Goal: Task Accomplishment & Management: Manage account settings

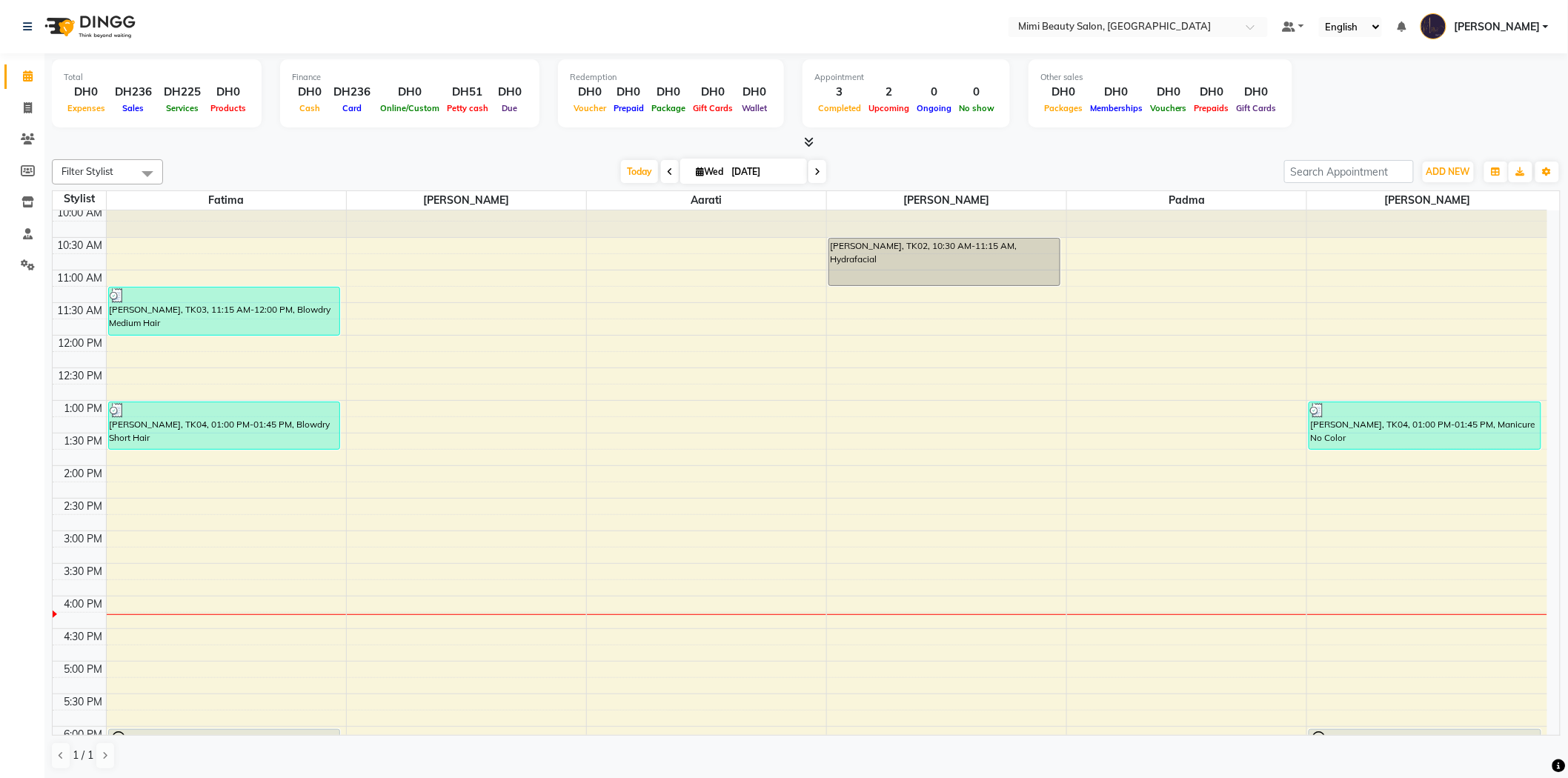
scroll to position [165, 0]
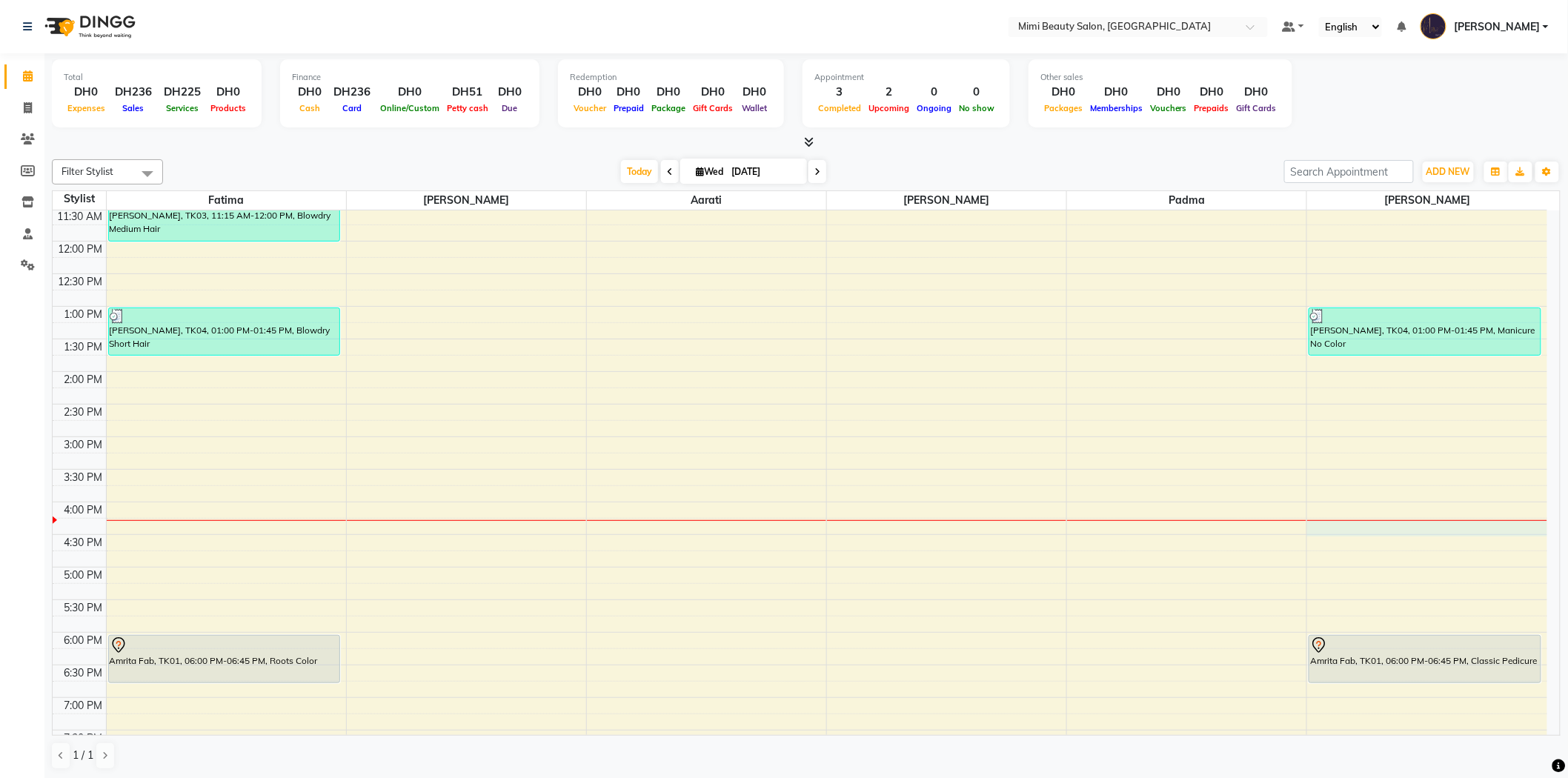
click at [1321, 524] on div "9:00 AM 9:30 AM 10:00 AM 10:30 AM 11:00 AM 11:30 AM 12:00 PM 12:30 PM 1:00 PM 1…" at bounding box center [800, 534] width 1495 height 978
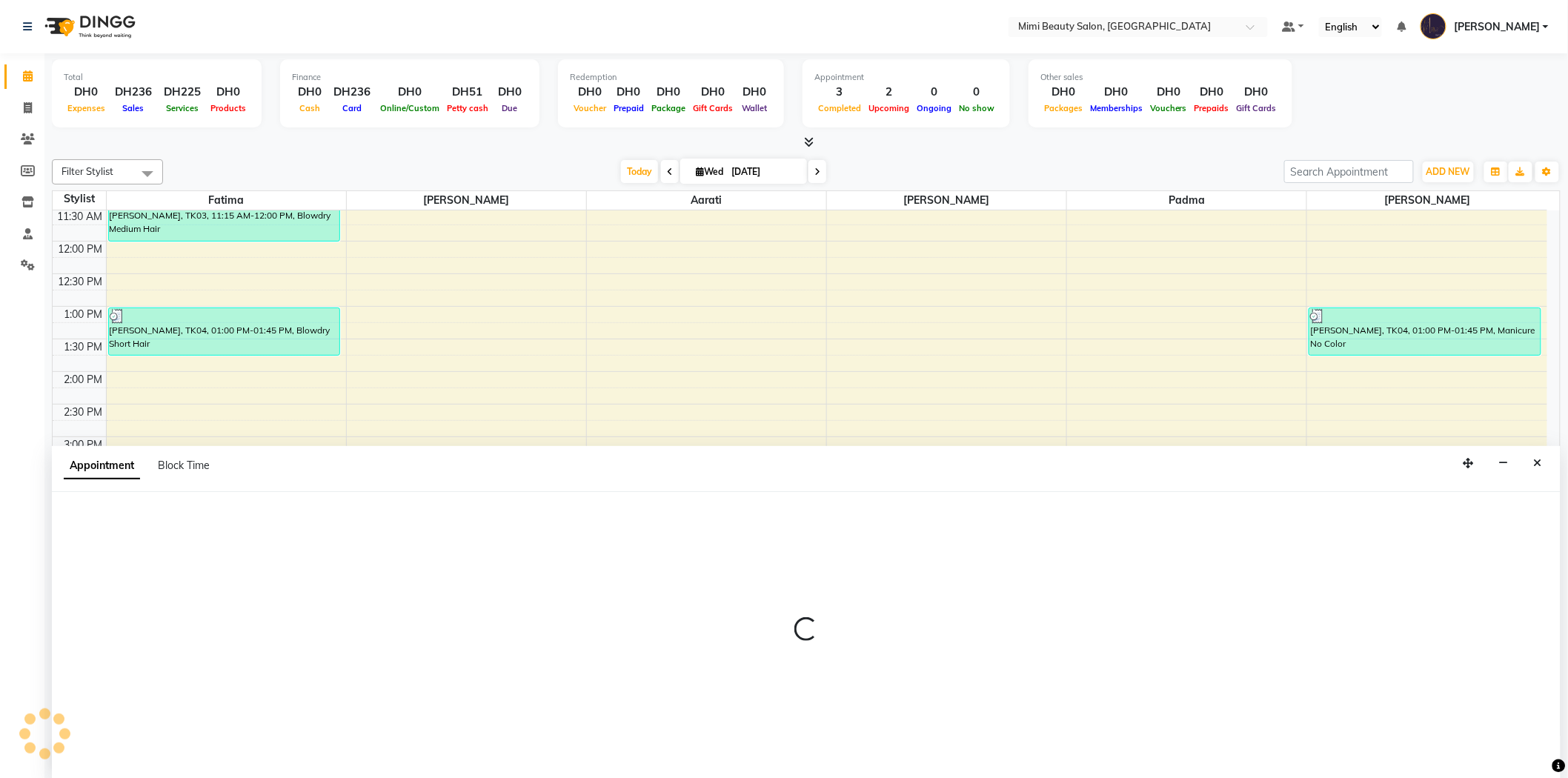
scroll to position [1, 0]
select select "68417"
select select "975"
select select "tentative"
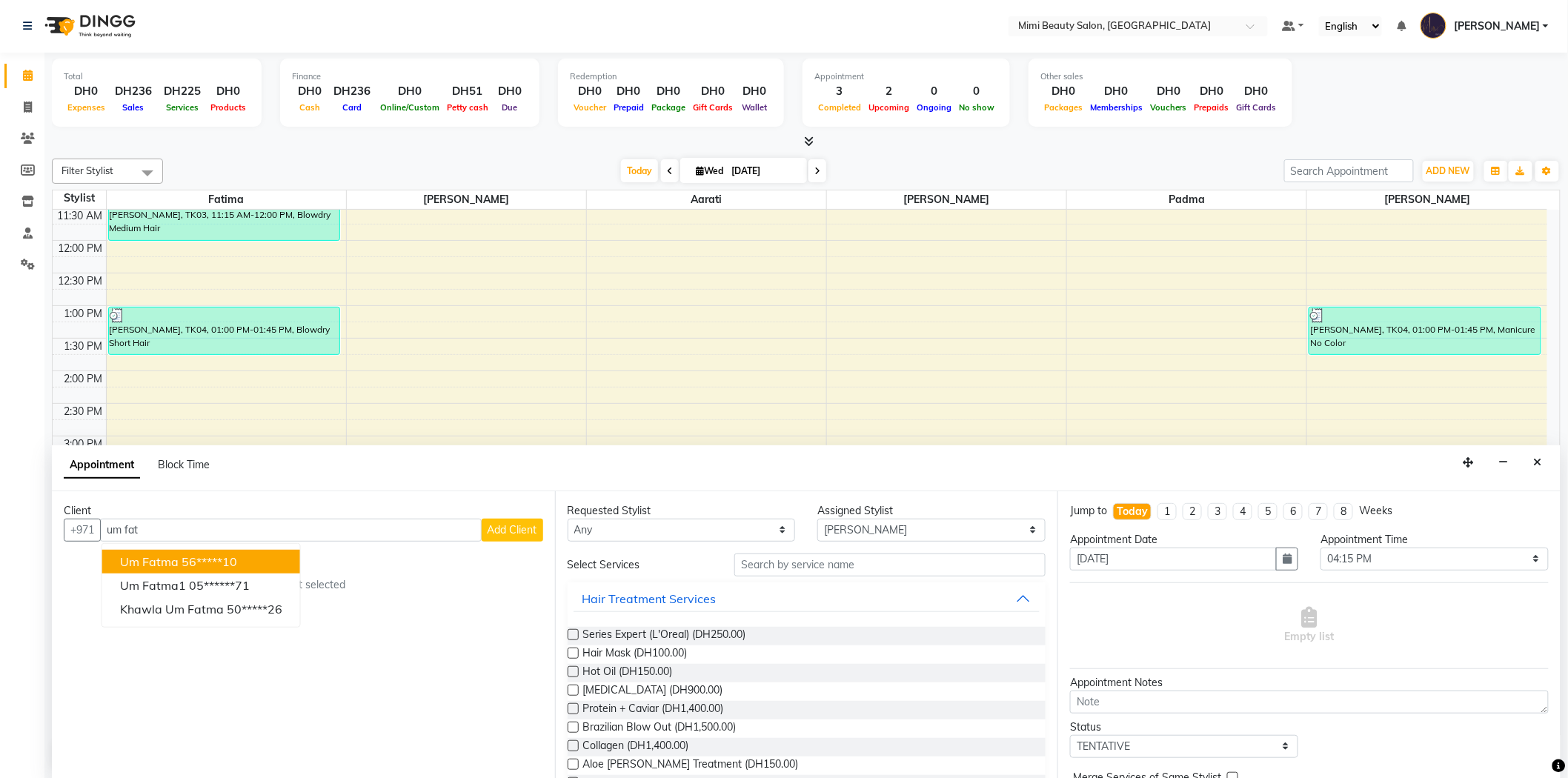
click at [220, 558] on ngb-highlight "56*****10" at bounding box center [209, 562] width 55 height 15
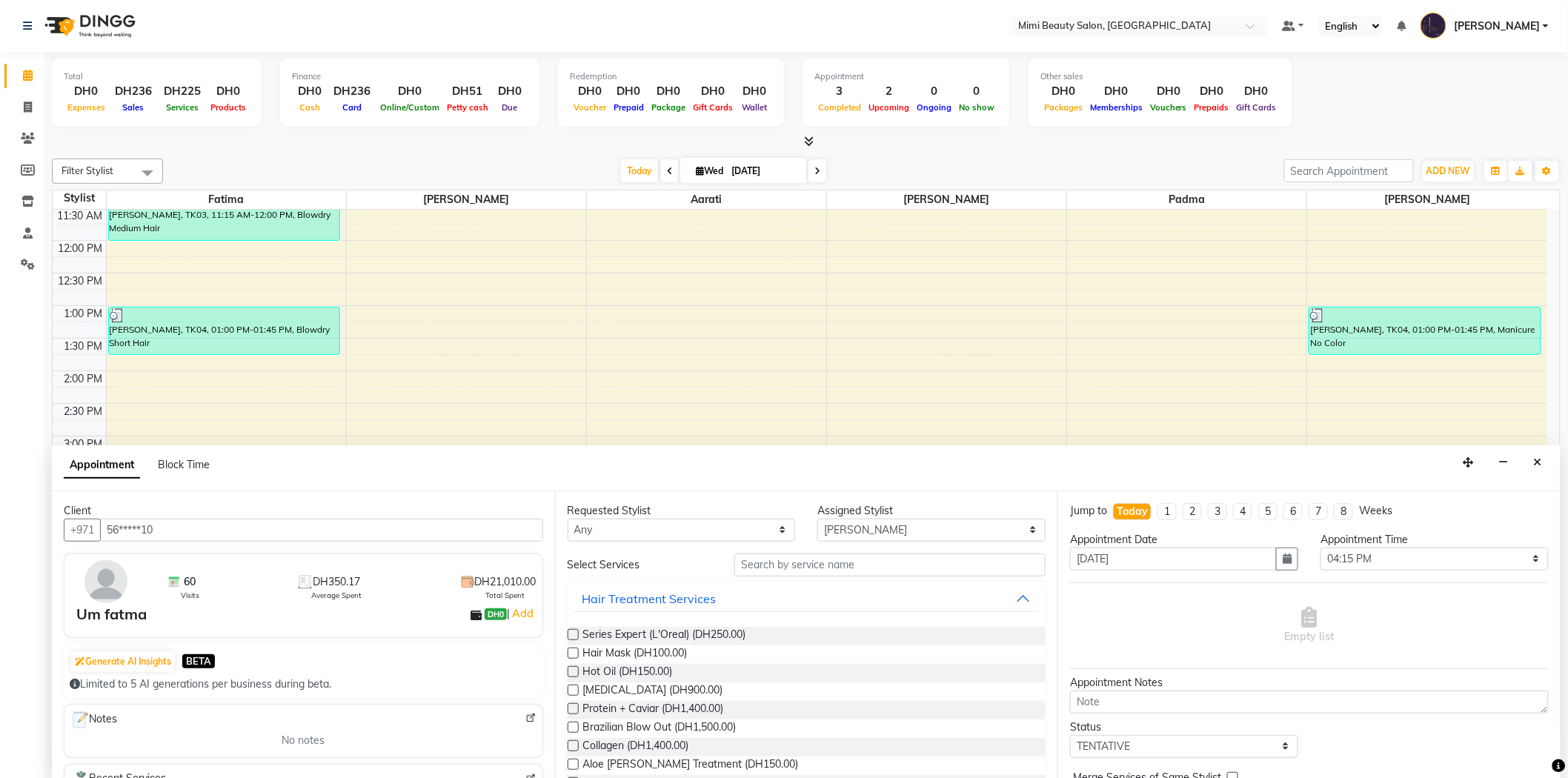
type input "56*****10"
click at [701, 528] on select "Any [PERSON_NAME] [PERSON_NAME] [PERSON_NAME] Padma" at bounding box center [682, 530] width 228 height 23
select select "68417"
click at [568, 519] on select "Any [PERSON_NAME] [PERSON_NAME] [PERSON_NAME] Padma" at bounding box center [682, 530] width 228 height 23
click at [799, 568] on input "text" at bounding box center [890, 565] width 311 height 23
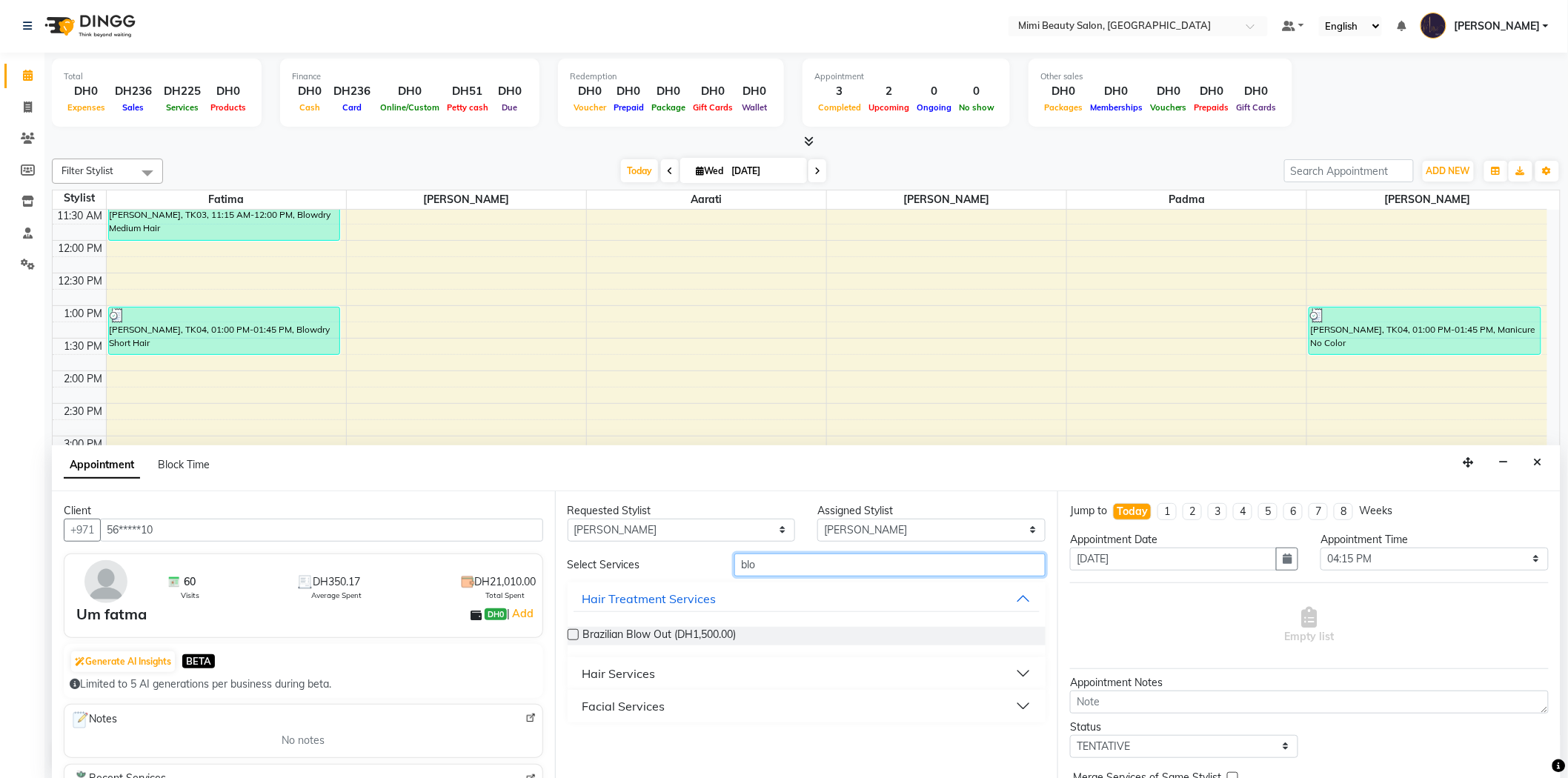
type input "blo"
click at [621, 679] on div "Hair Services" at bounding box center [619, 674] width 73 height 18
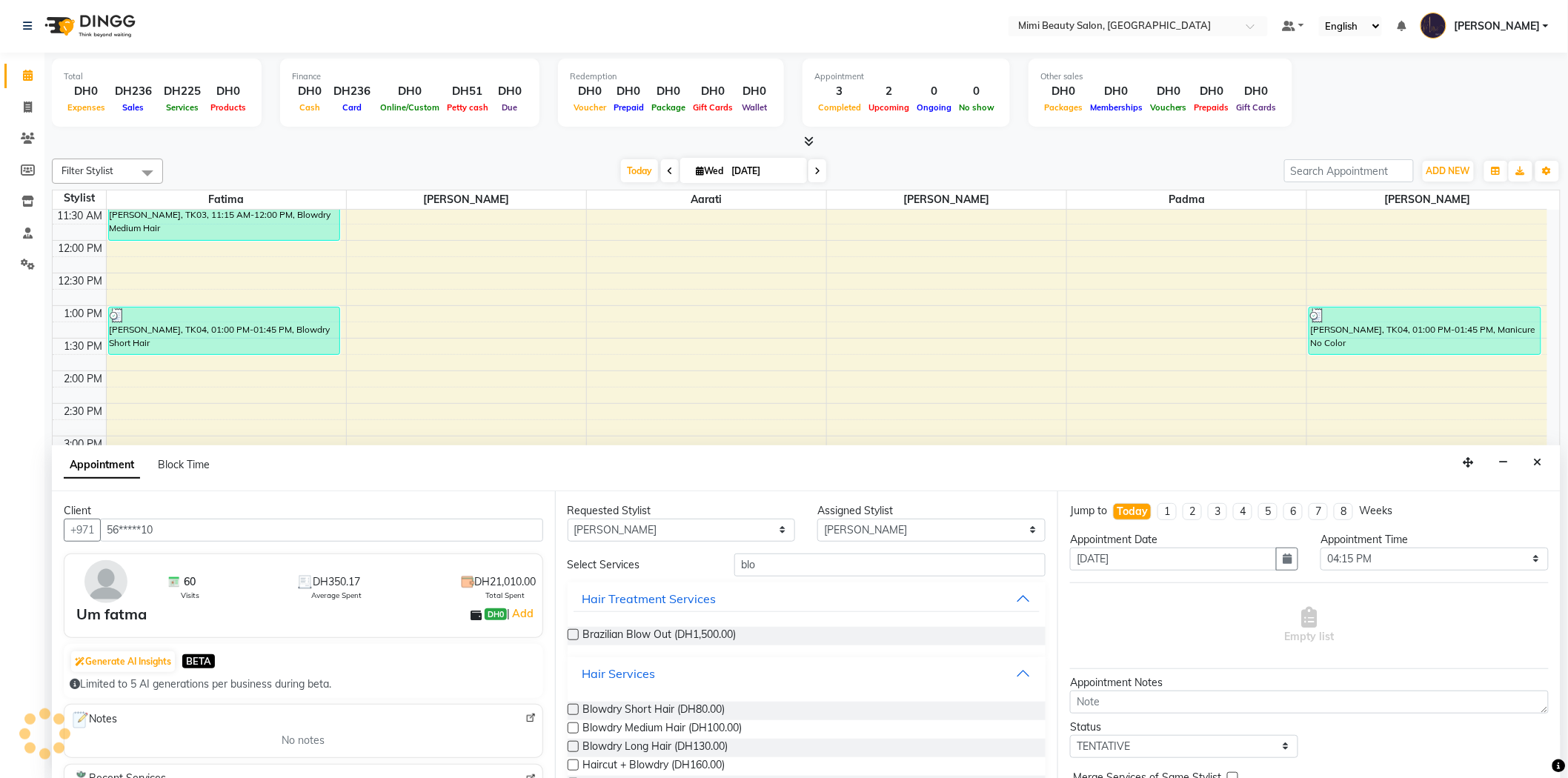
scroll to position [164, 0]
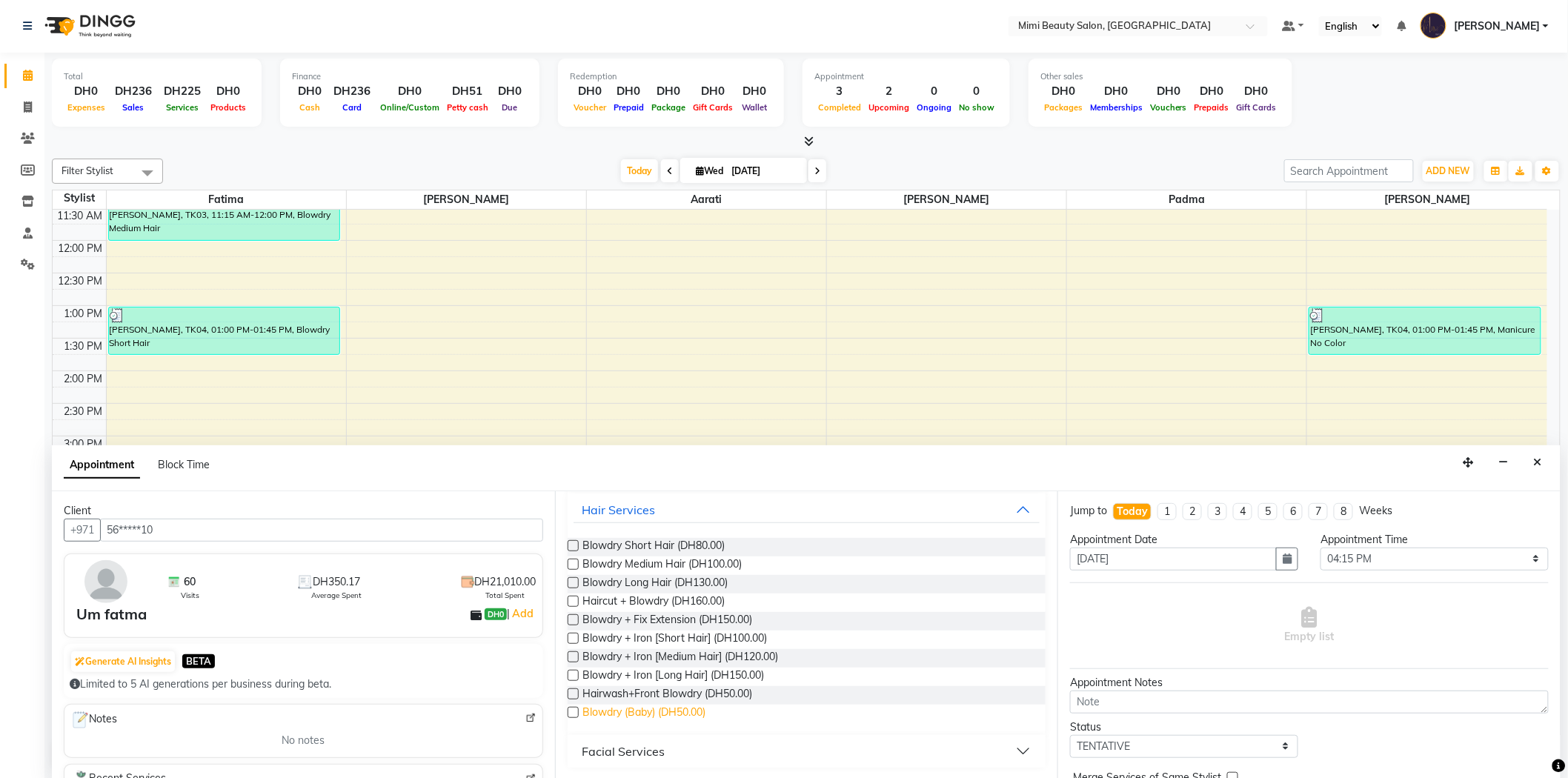
click at [645, 709] on span "Blowdry (Baby) (DH50.00)" at bounding box center [644, 714] width 123 height 19
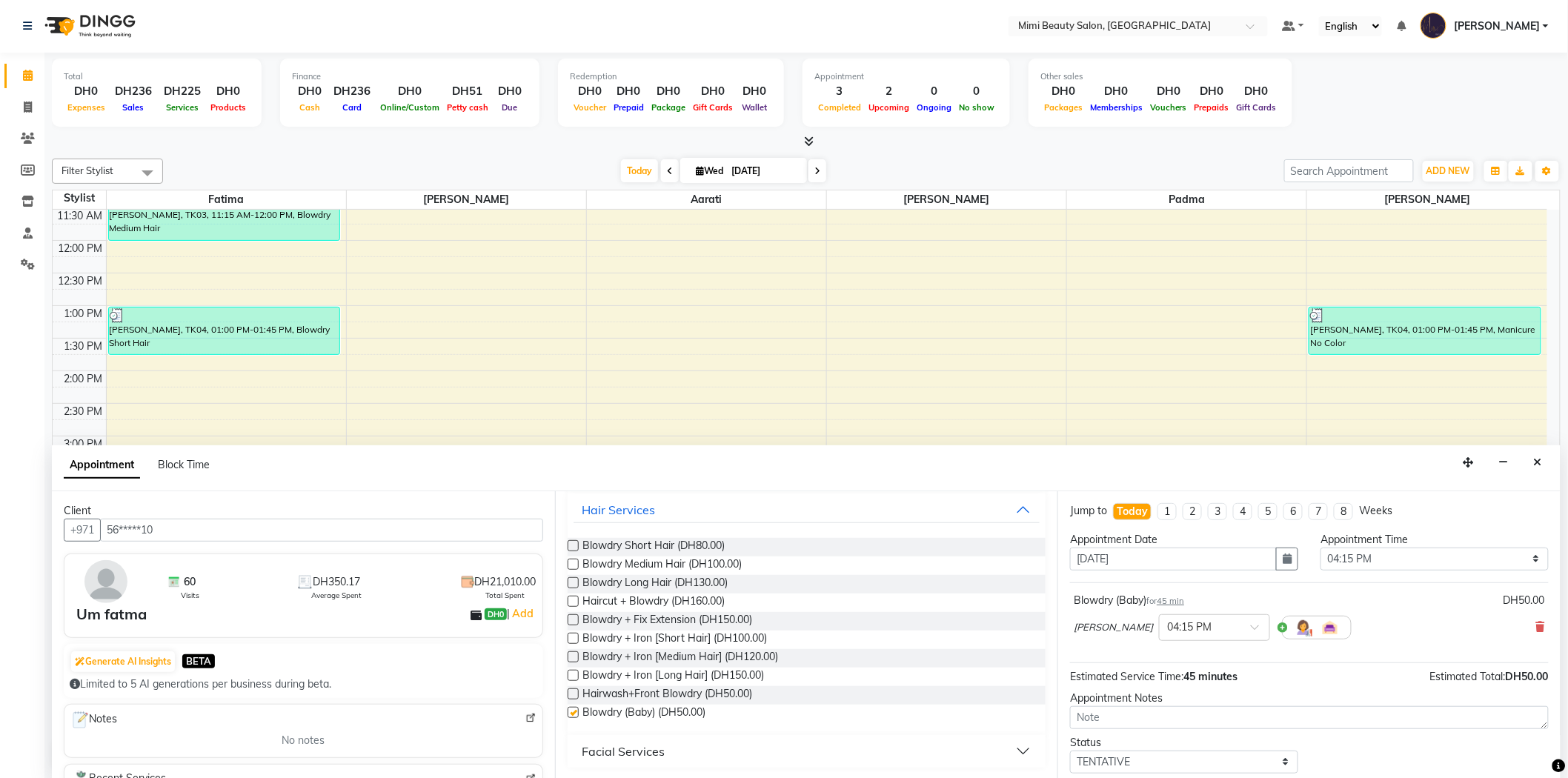
checkbox input "false"
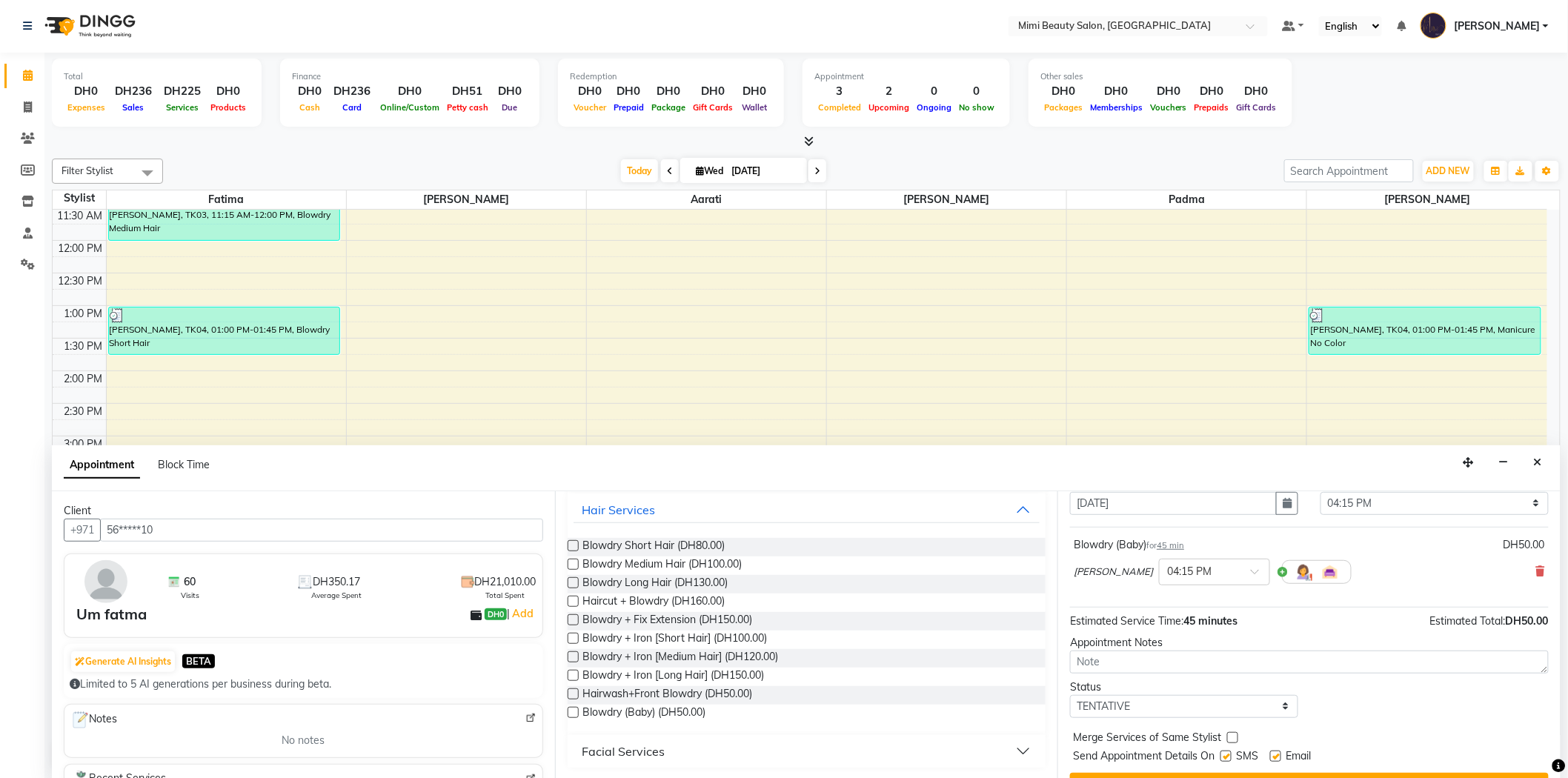
scroll to position [87, 0]
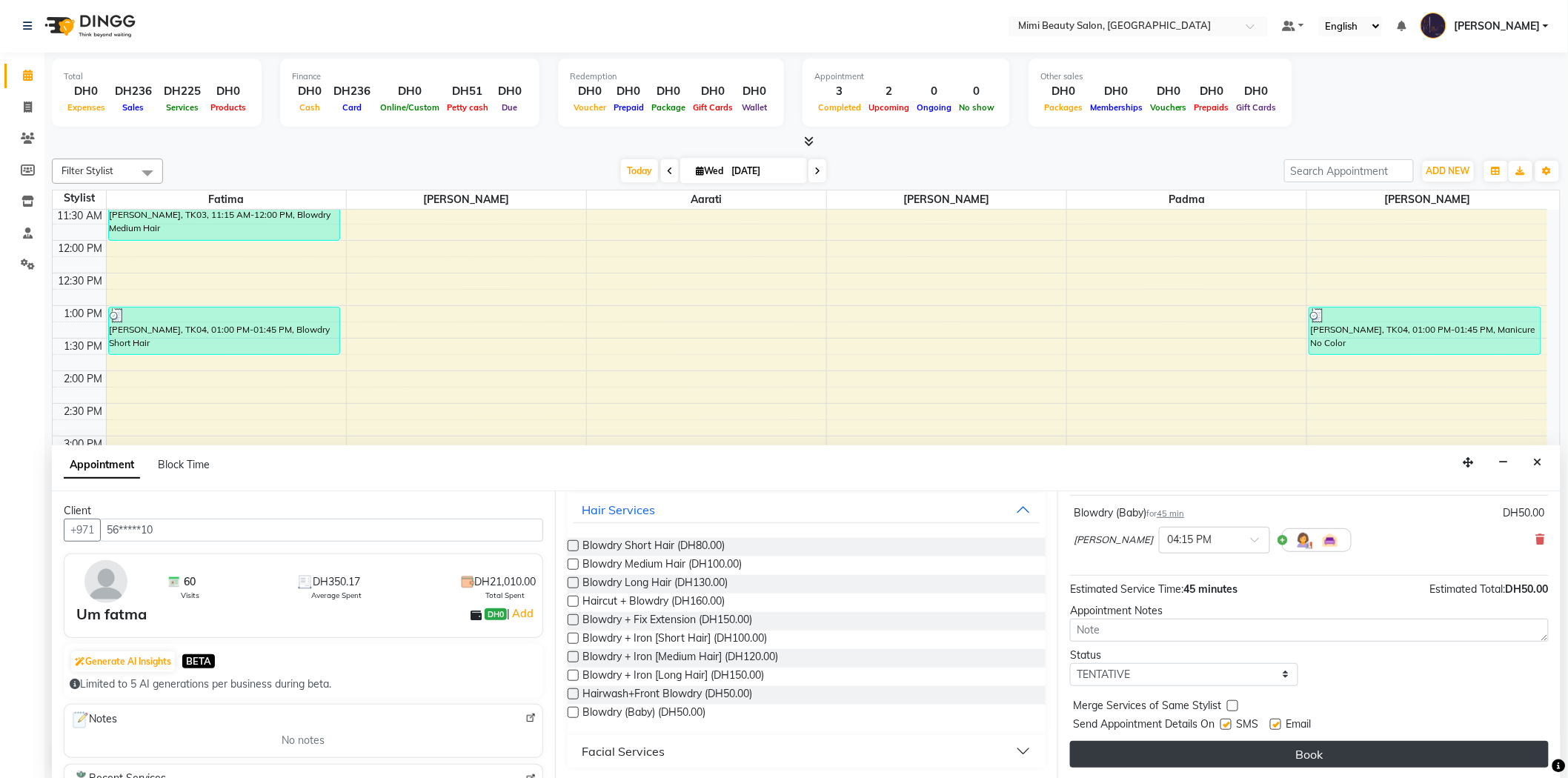
click at [1298, 757] on button "Book" at bounding box center [1310, 754] width 479 height 27
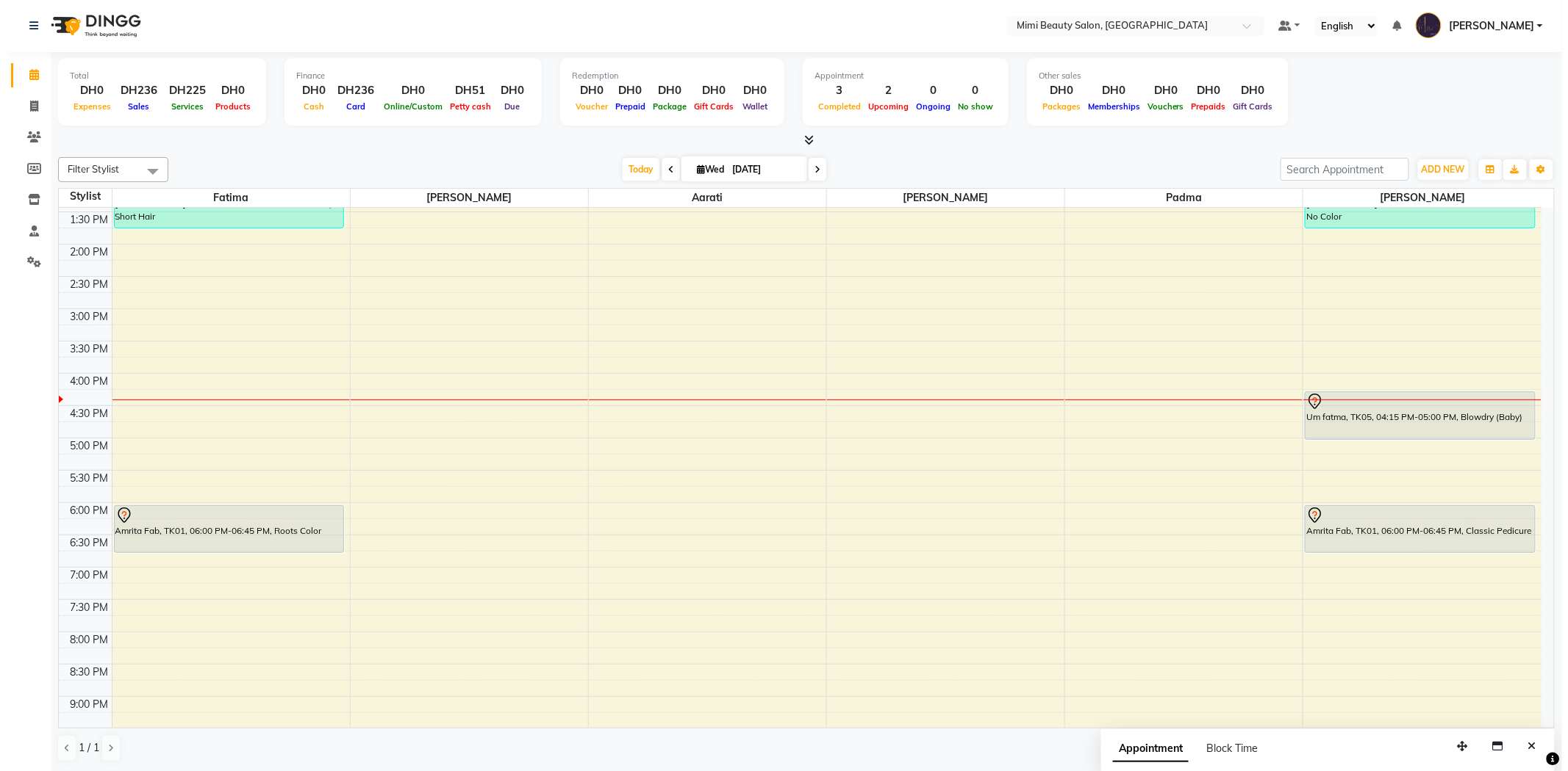
scroll to position [326, 0]
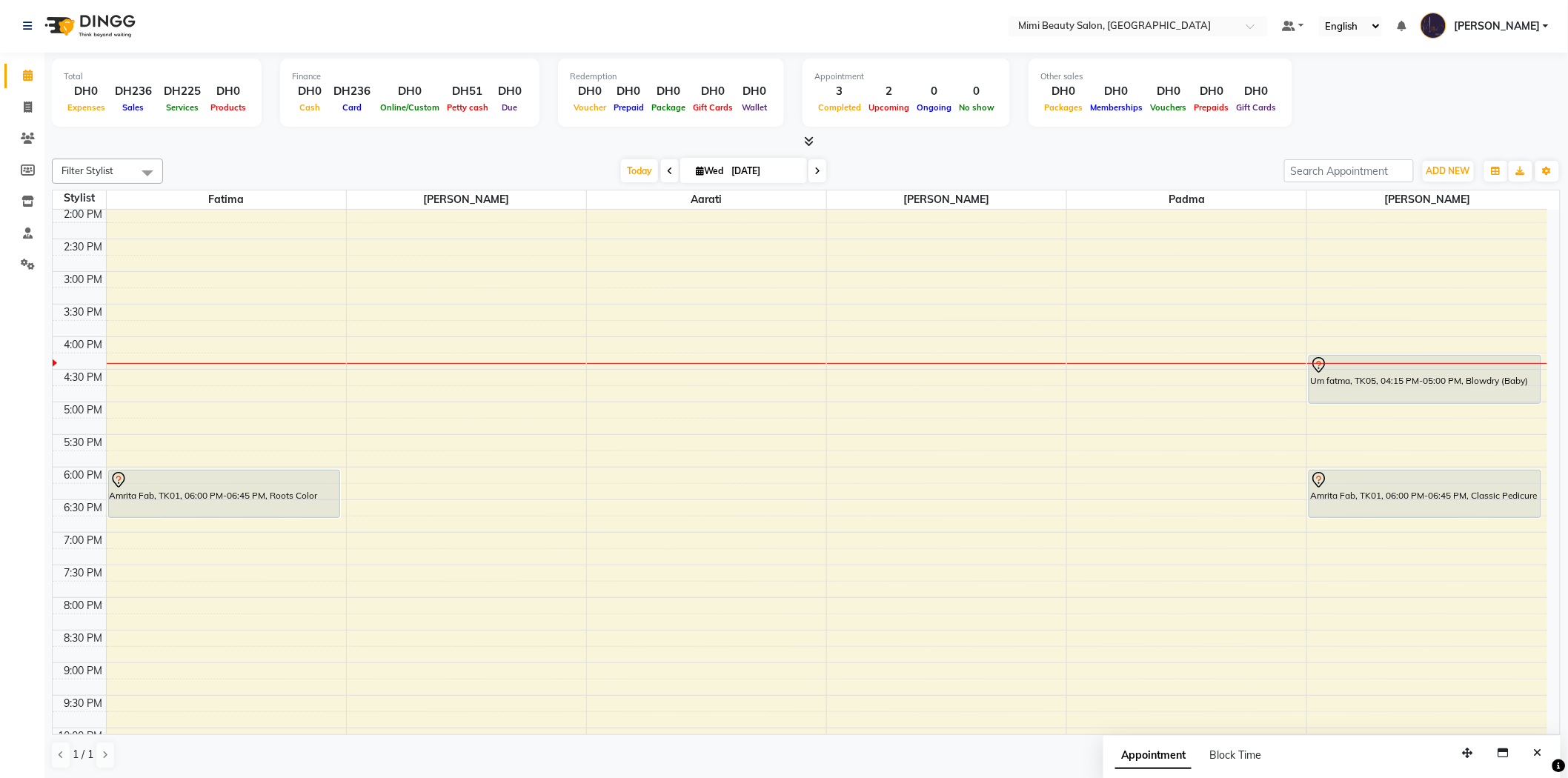
click at [1446, 383] on div "Um fatma, TK05, 04:15 PM-05:00 PM, Blowdry (Baby)" at bounding box center [1425, 380] width 231 height 47
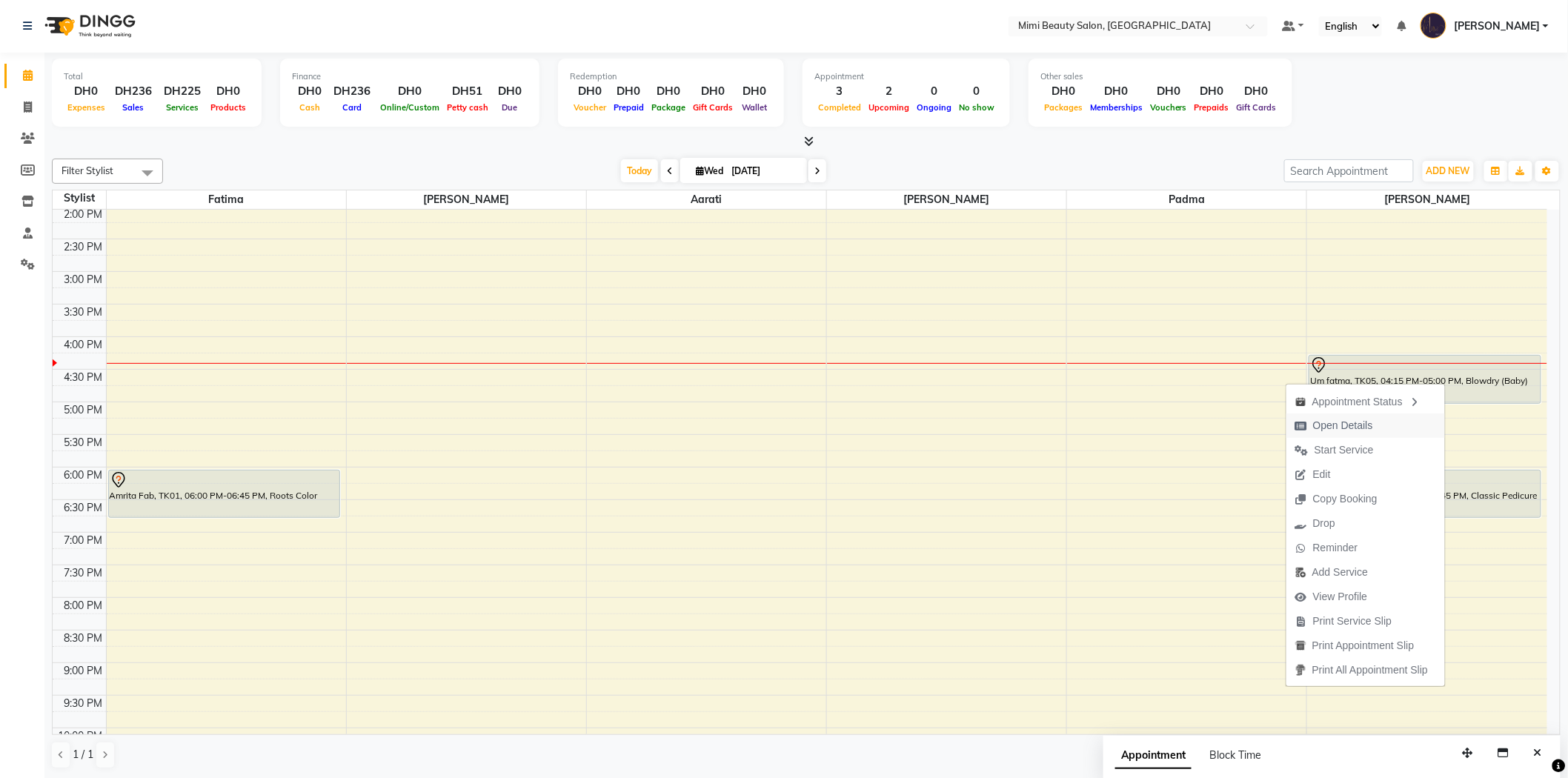
click at [1362, 419] on span "Open Details" at bounding box center [1343, 425] width 60 height 15
select select "7"
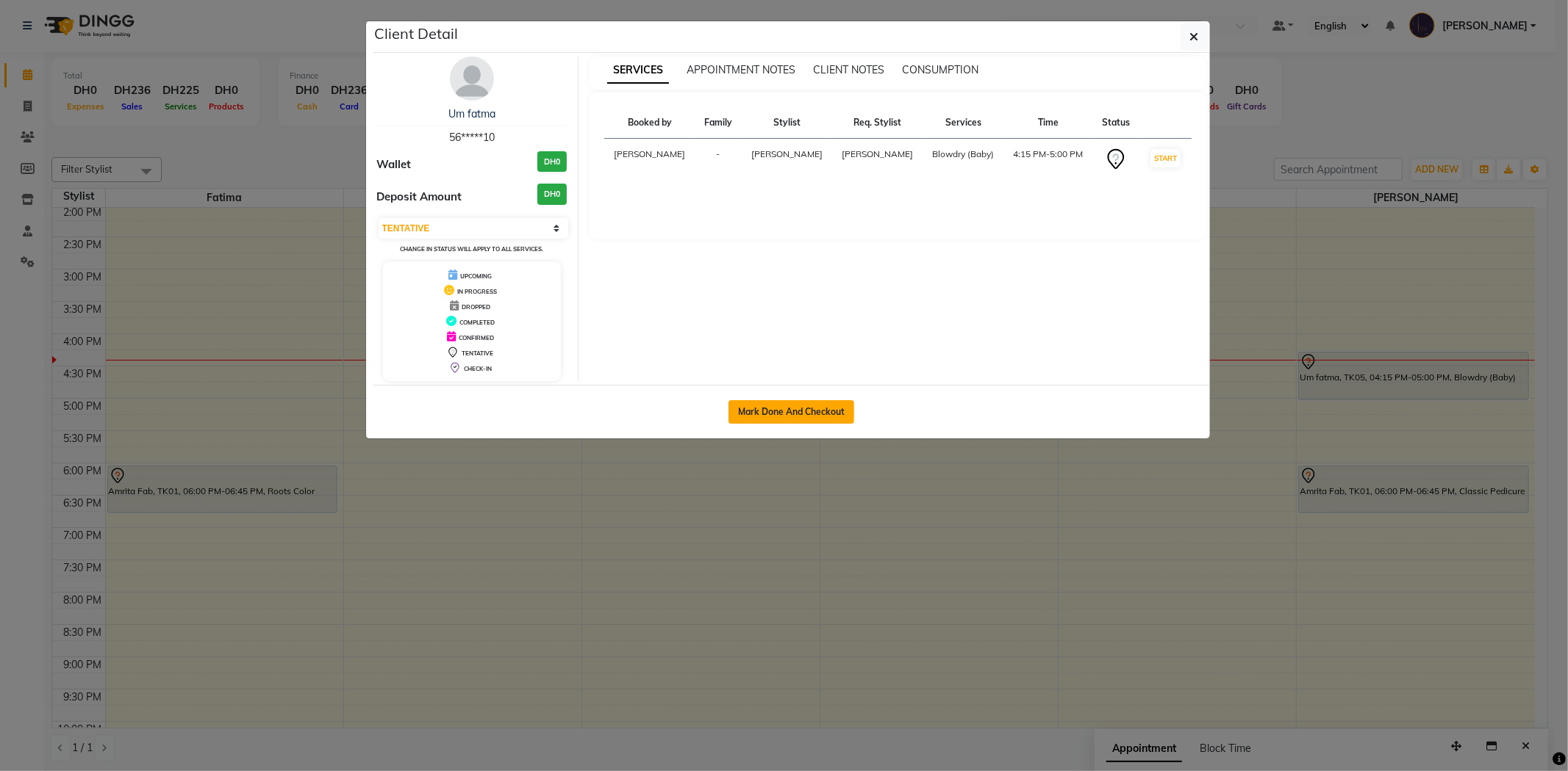
click at [796, 412] on button "Mark Done And Checkout" at bounding box center [792, 412] width 126 height 23
select select "6756"
select select "service"
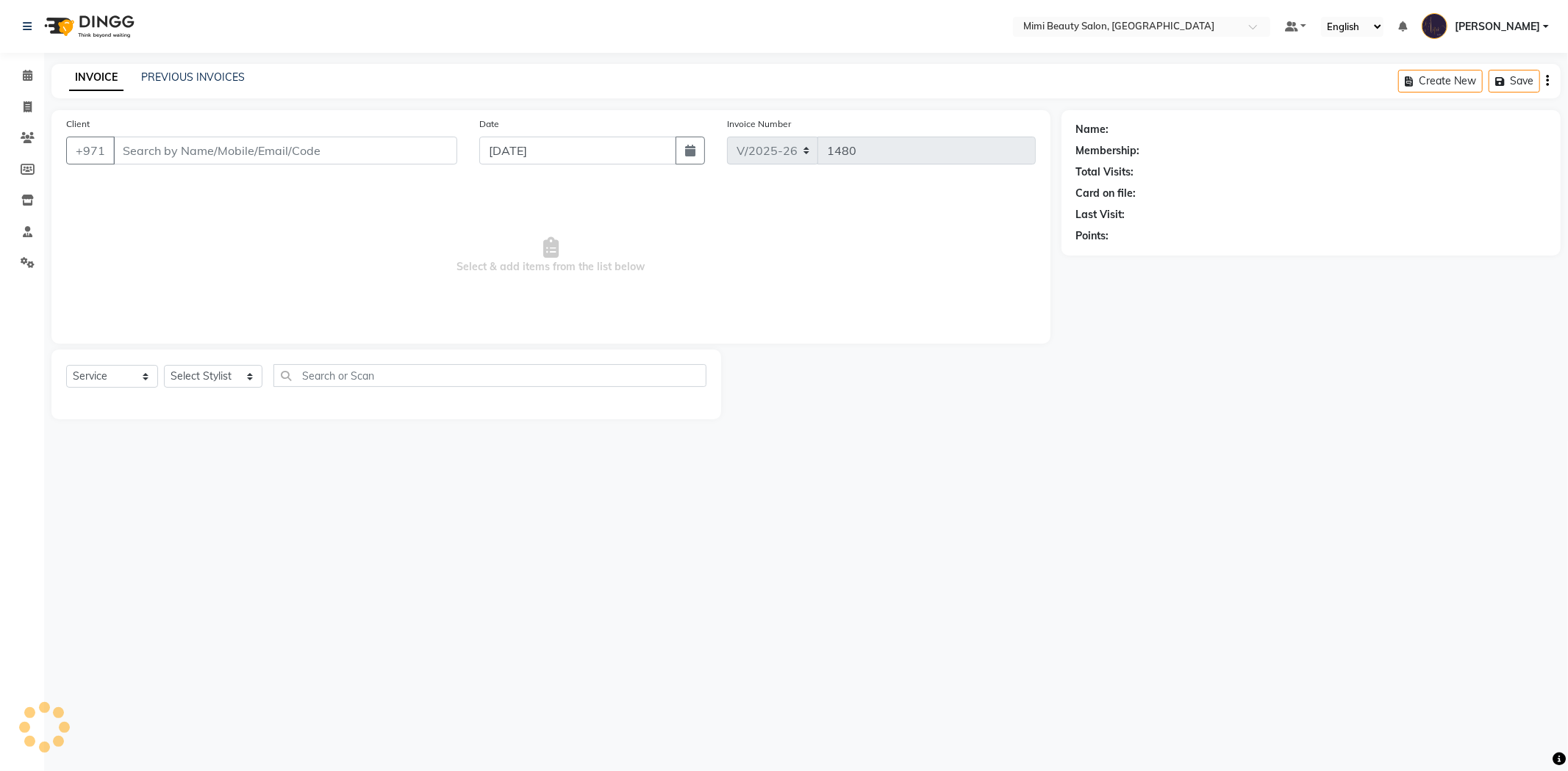
type input "56*****10"
select select "68417"
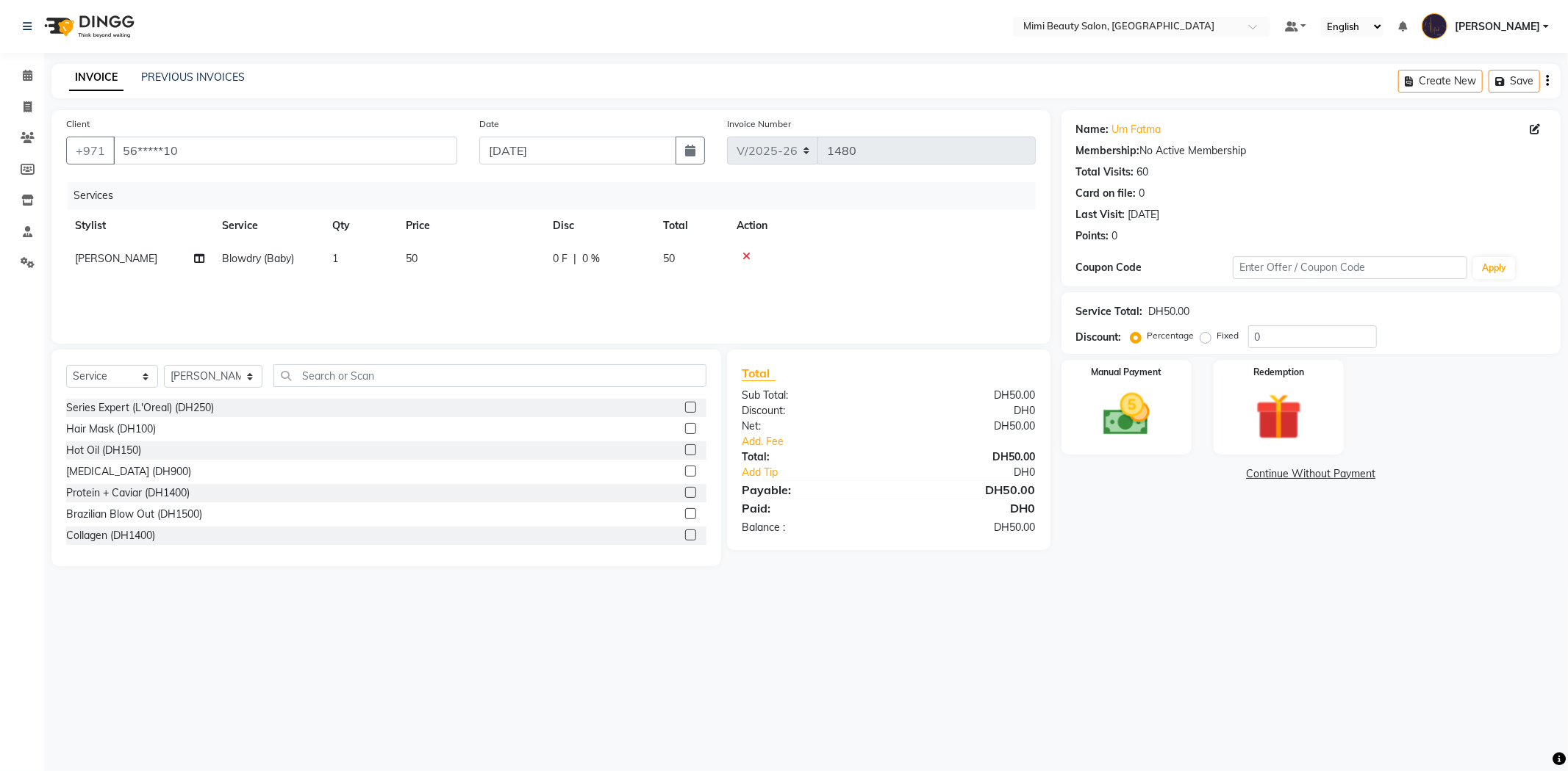
click at [408, 258] on span "50" at bounding box center [411, 258] width 12 height 13
select select "68417"
drag, startPoint x: 570, startPoint y: 258, endPoint x: 401, endPoint y: 273, distance: 169.7
click at [401, 273] on tr "[PERSON_NAME] Alya [MEDICAL_DATA][PERSON_NAME] [PERSON_NAME] [PERSON_NAME] Iman…" at bounding box center [551, 270] width 969 height 56
type input "80"
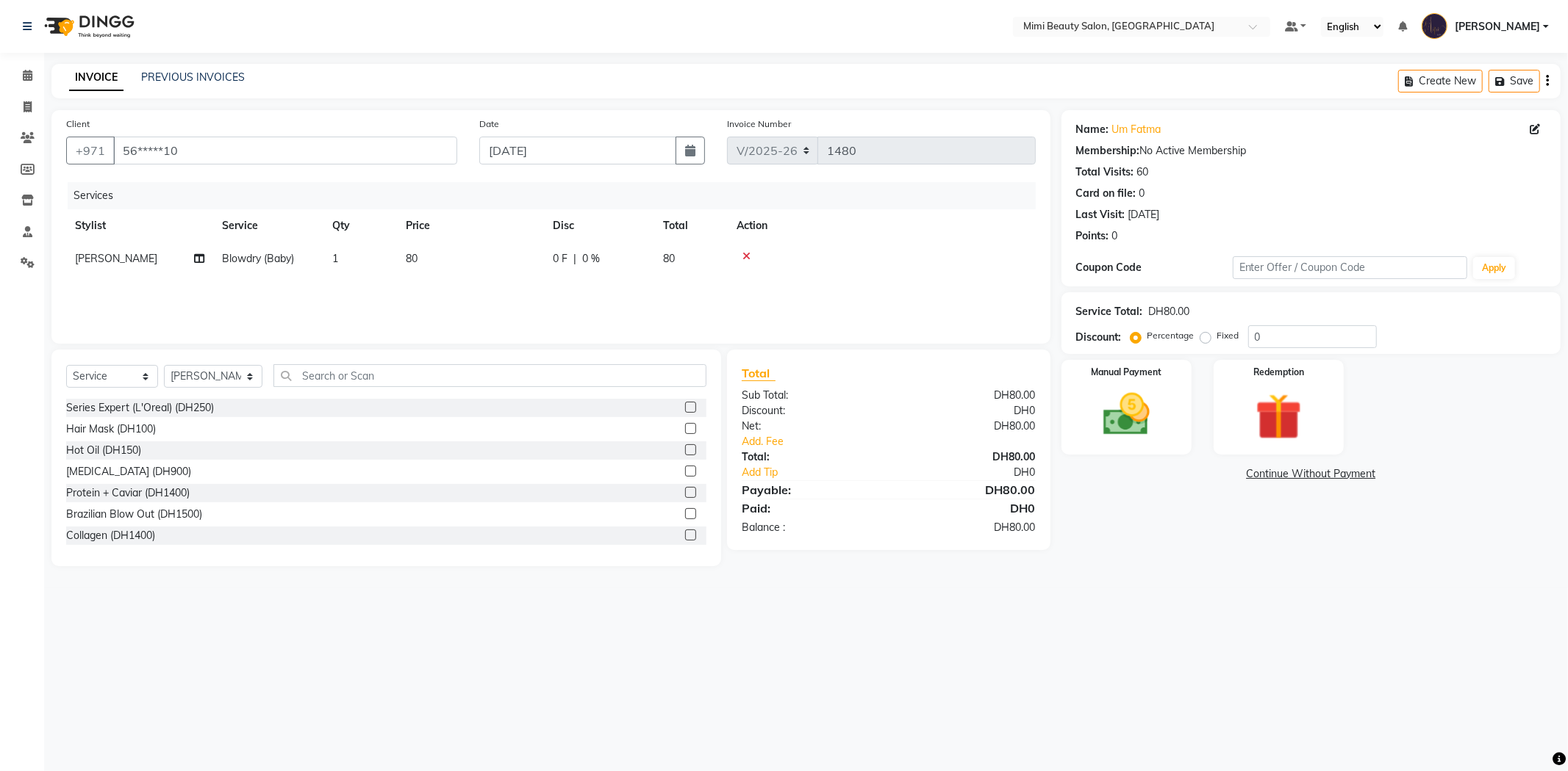
click at [403, 281] on div "Services Stylist Service Qty Price Disc Total Action [PERSON_NAME] (Baby) 1 80 …" at bounding box center [551, 256] width 969 height 147
click at [767, 439] on link "Add. Fee" at bounding box center [889, 442] width 316 height 15
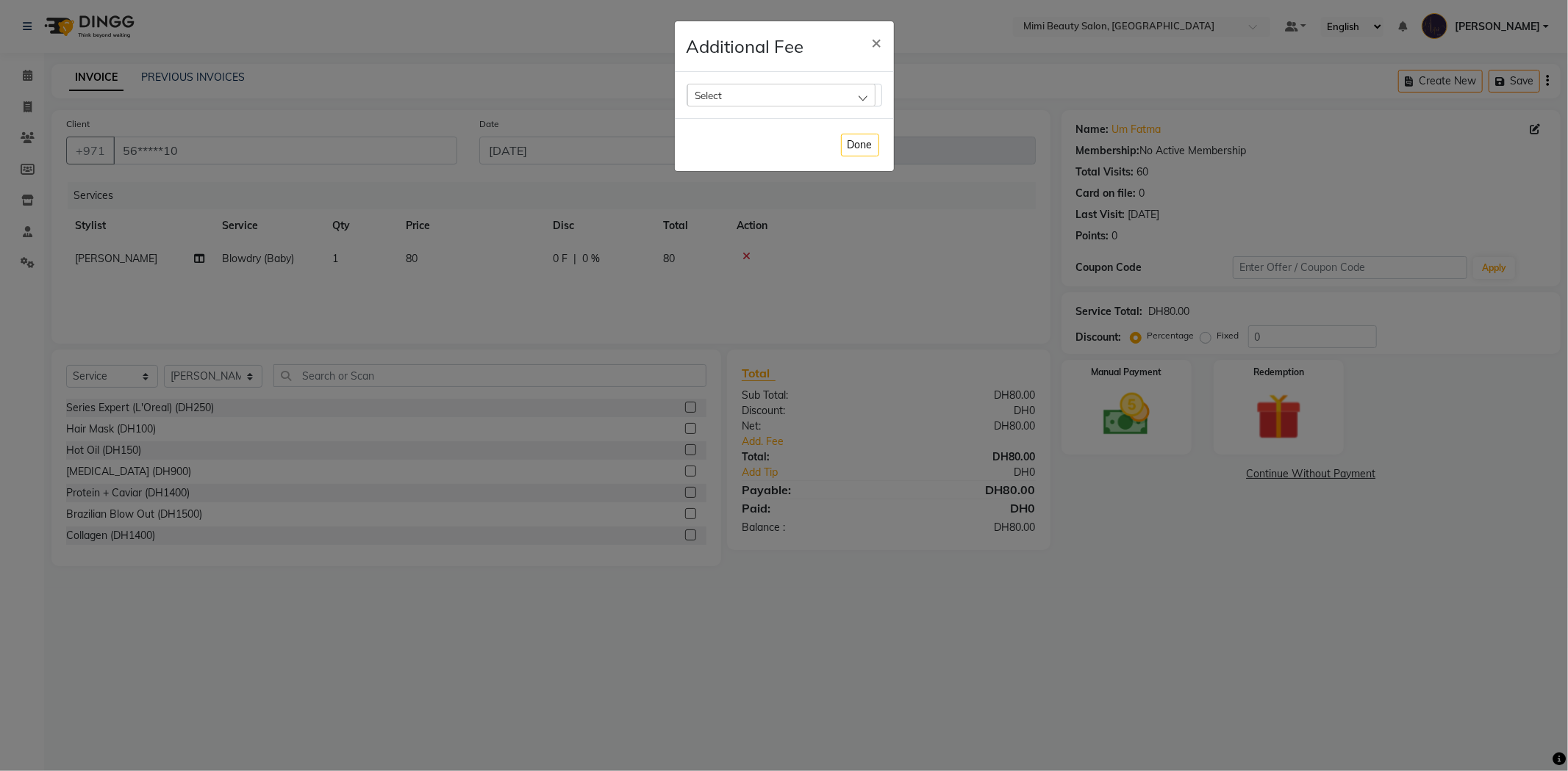
click at [709, 101] on span "Select" at bounding box center [709, 94] width 27 height 12
click at [722, 180] on li "Bank Fee" at bounding box center [784, 189] width 194 height 30
checkbox input "true"
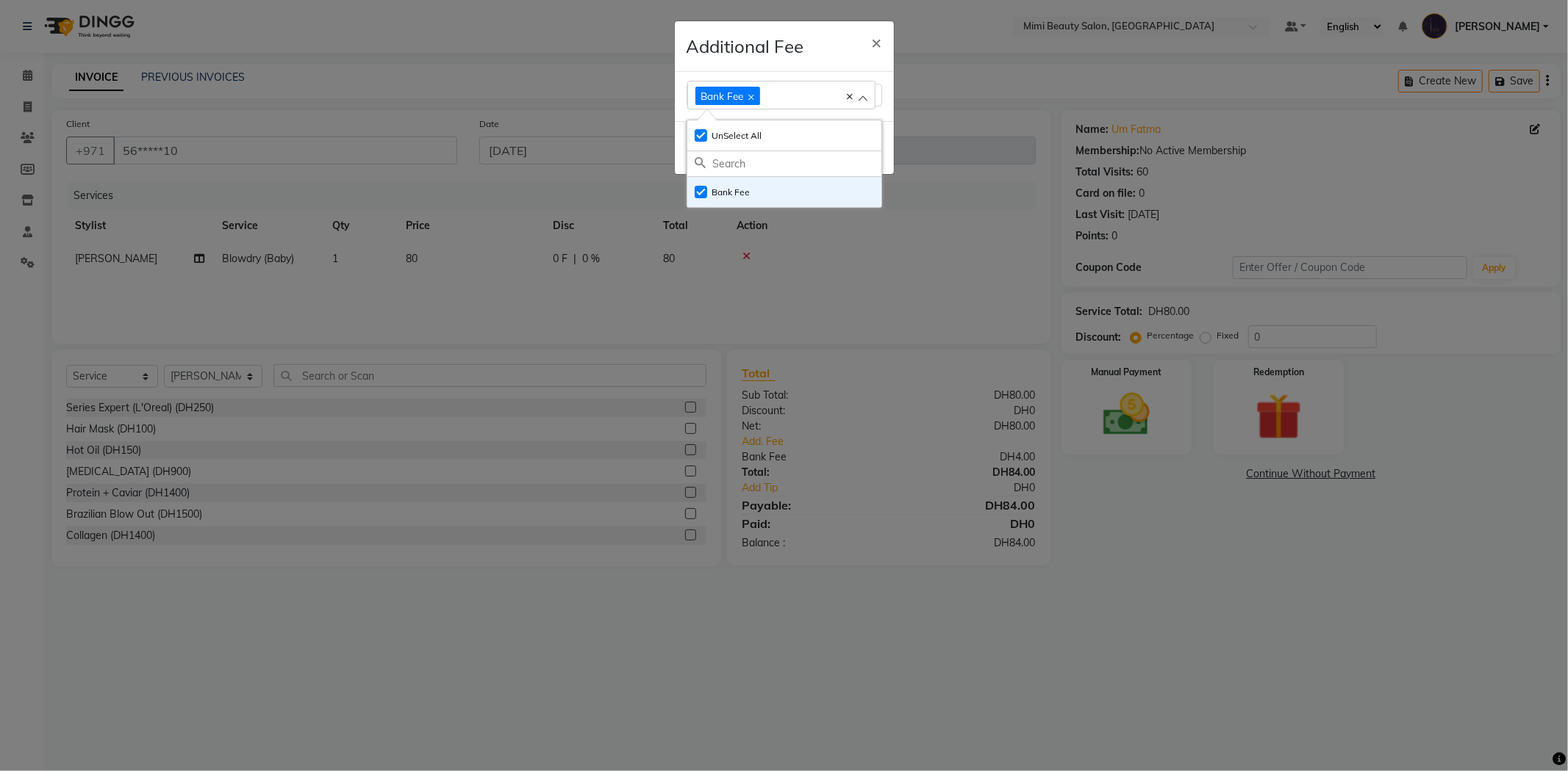
click at [785, 44] on h4 "Additional Fee" at bounding box center [746, 46] width 118 height 27
click at [855, 144] on button "Done" at bounding box center [860, 148] width 38 height 23
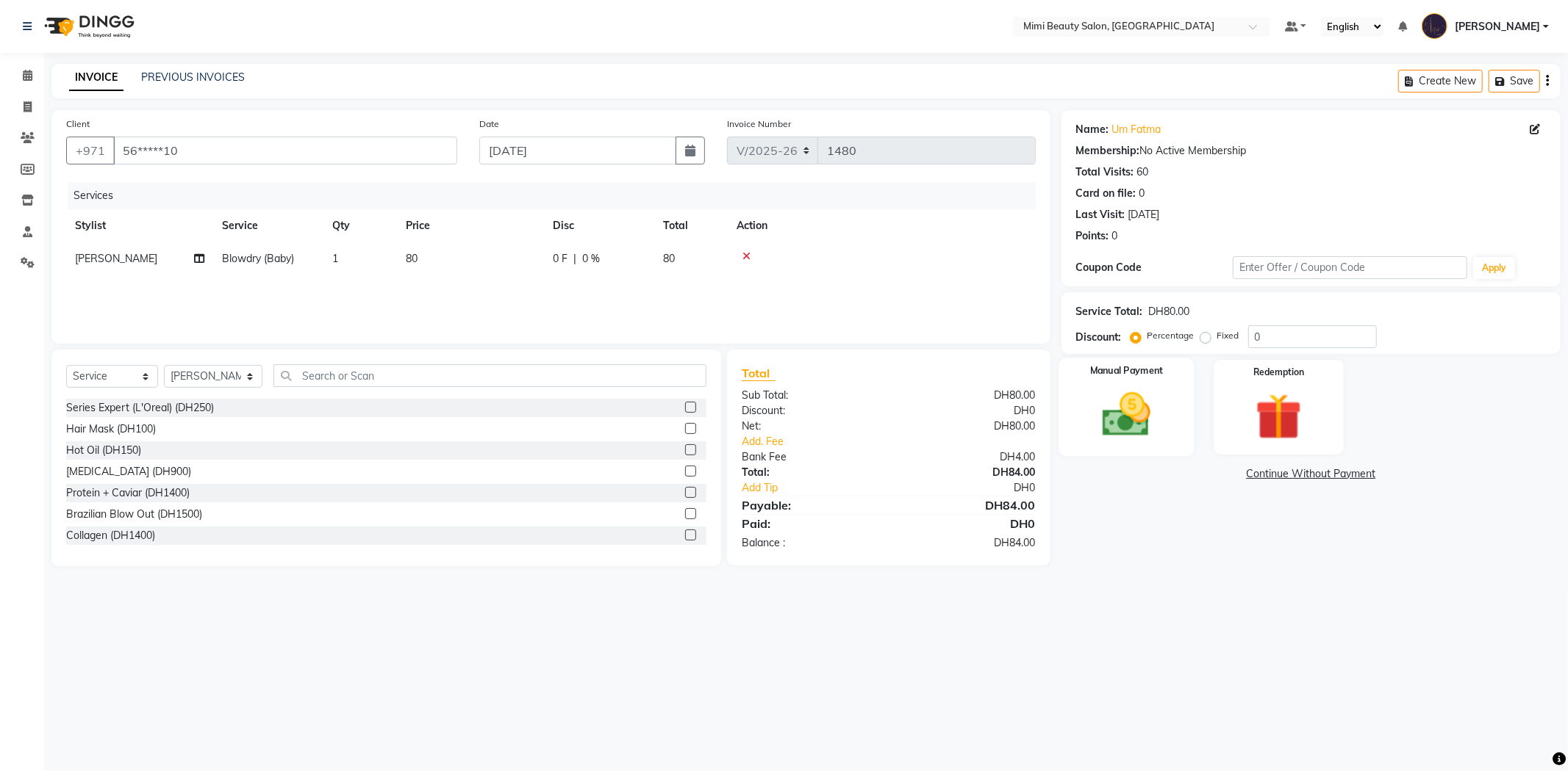
click at [1111, 383] on div "Manual Payment" at bounding box center [1125, 407] width 135 height 98
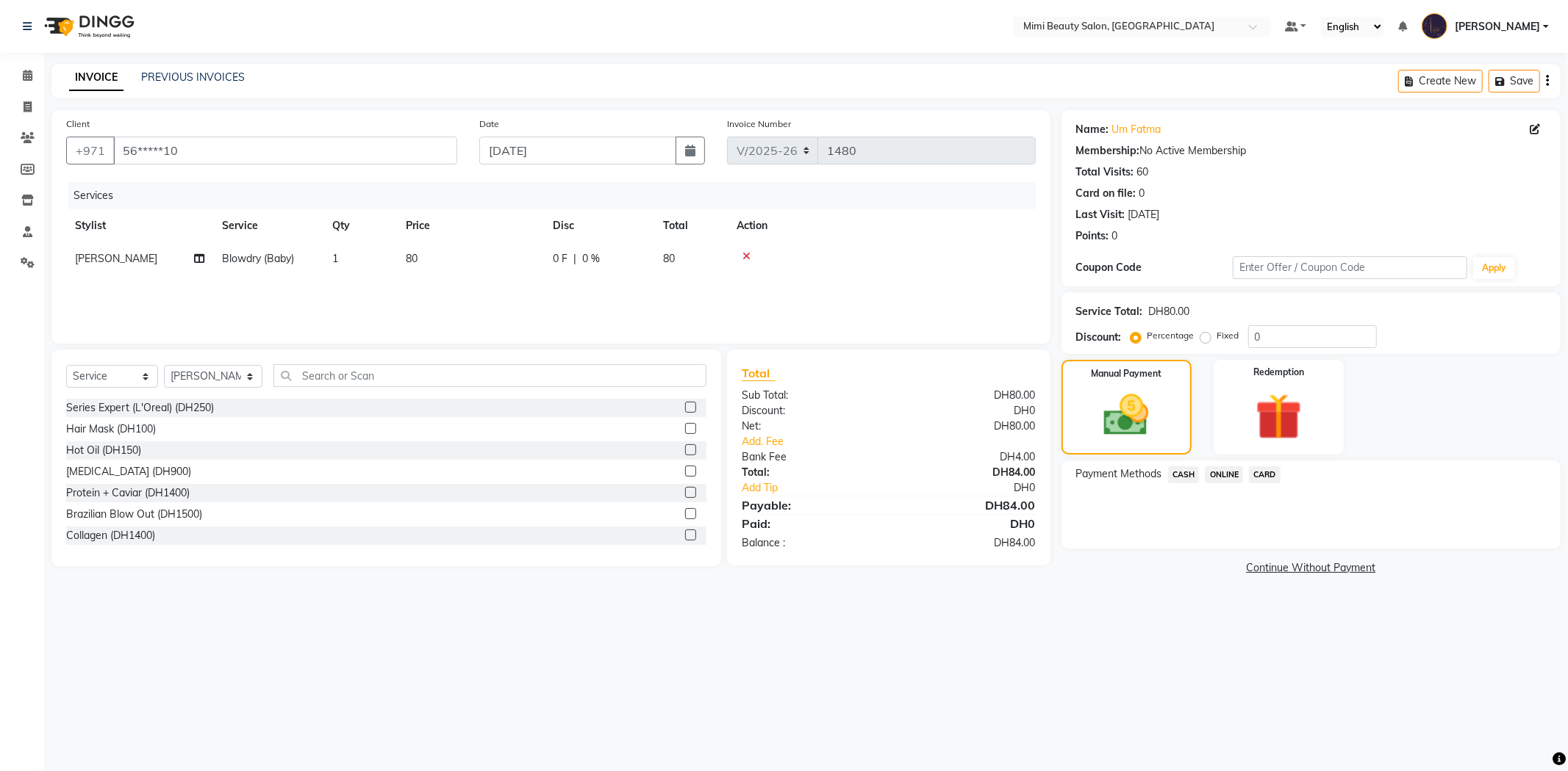
click at [1270, 471] on span "CARD" at bounding box center [1264, 475] width 32 height 17
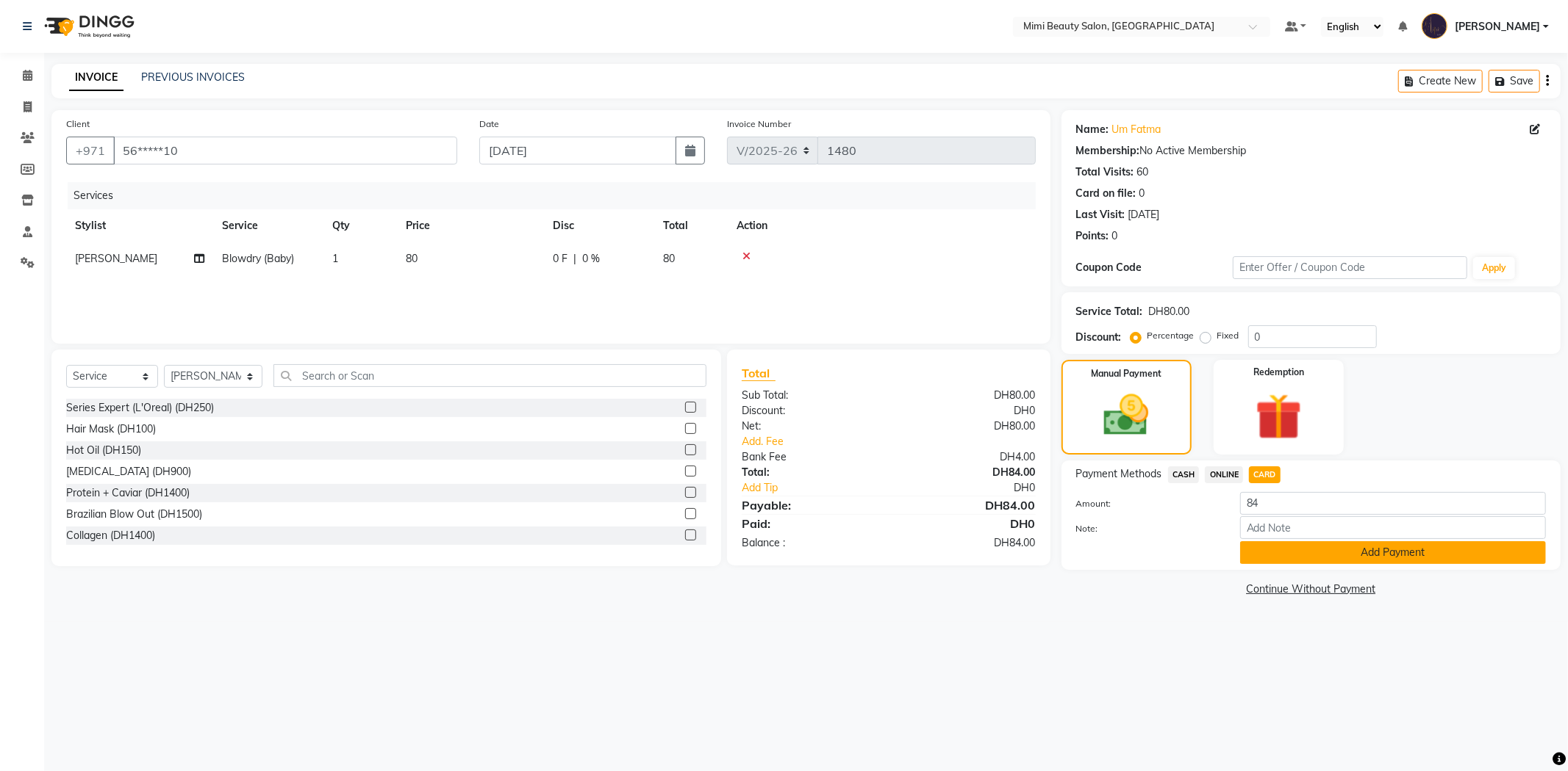
click at [1287, 555] on button "Add Payment" at bounding box center [1393, 553] width 306 height 23
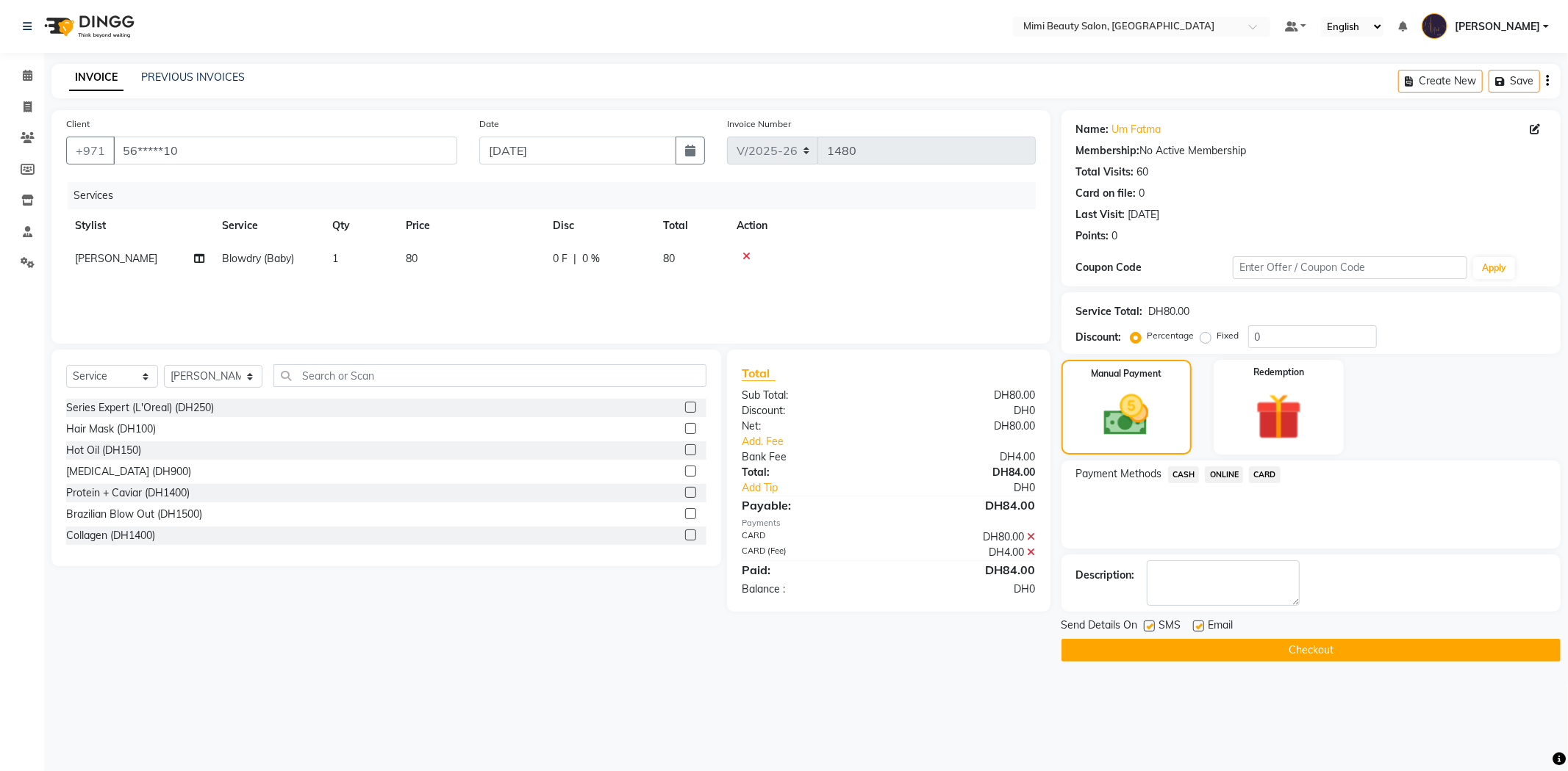
click at [1250, 660] on button "Checkout" at bounding box center [1311, 651] width 499 height 23
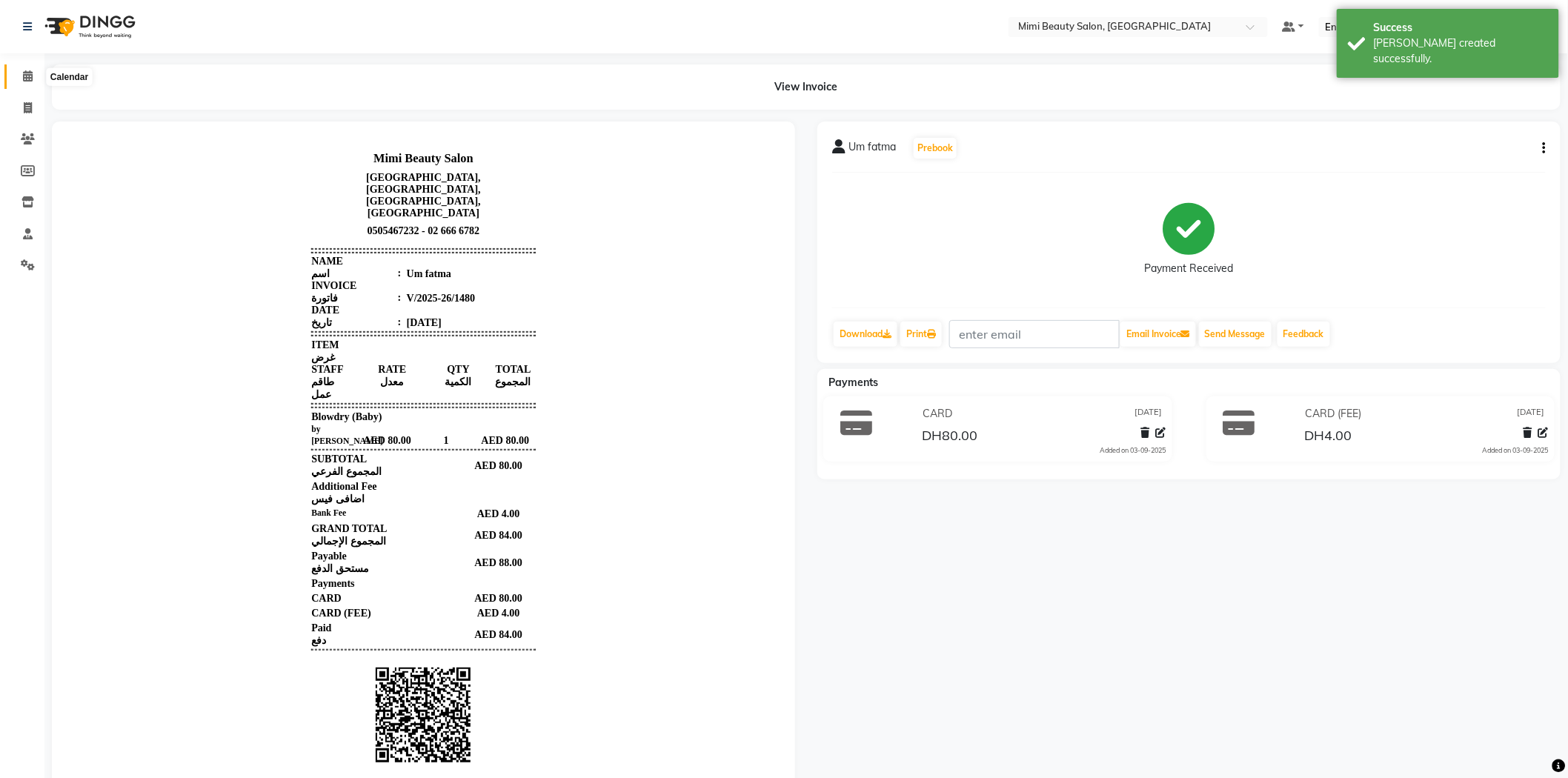
click at [29, 78] on icon at bounding box center [28, 76] width 10 height 11
